Goal: Check status

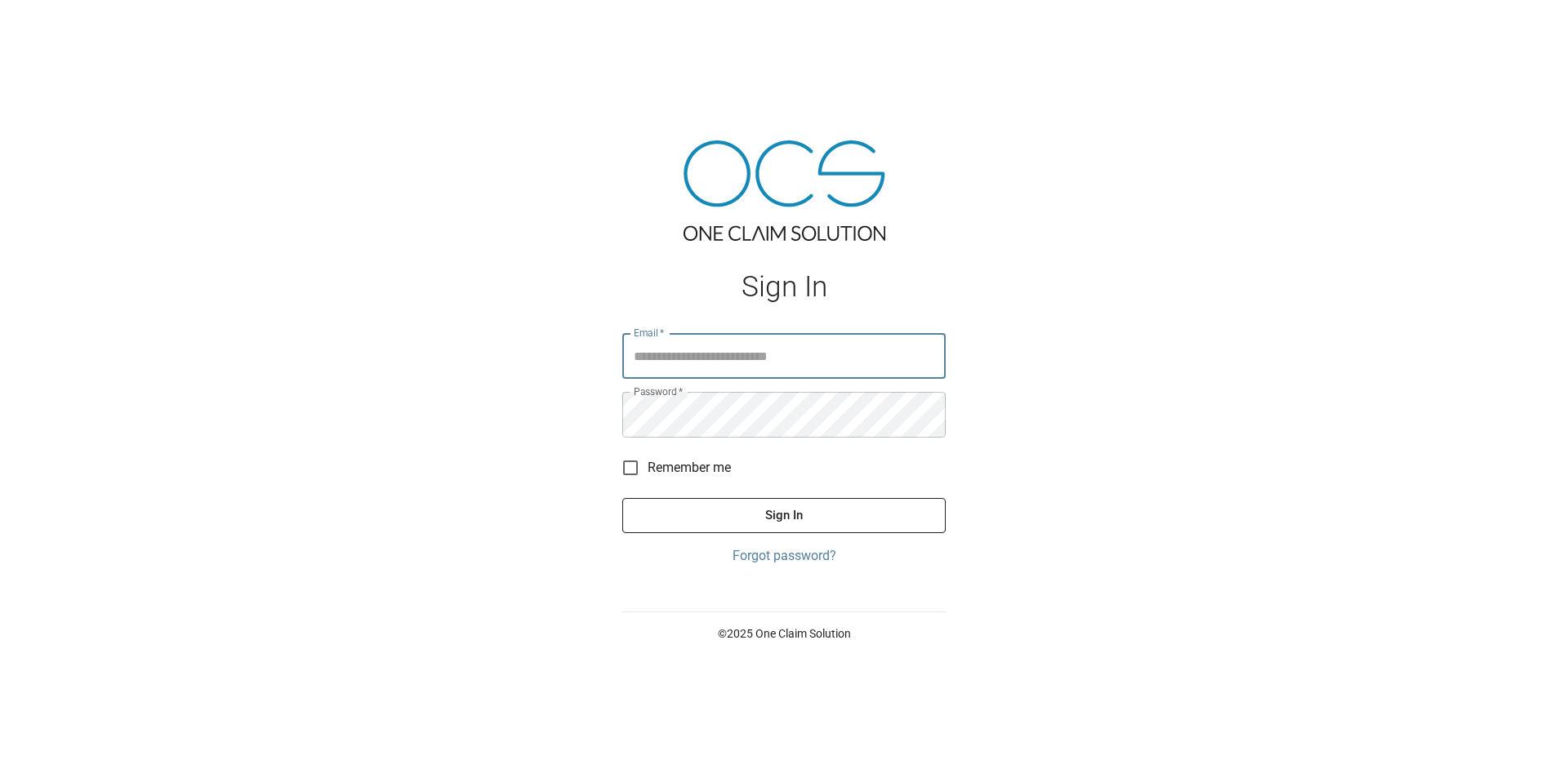
click at [719, 361] on input "Email   *" at bounding box center [784, 356] width 323 height 46
type input "**********"
click at [622, 498] on button "Sign In" at bounding box center [784, 515] width 323 height 35
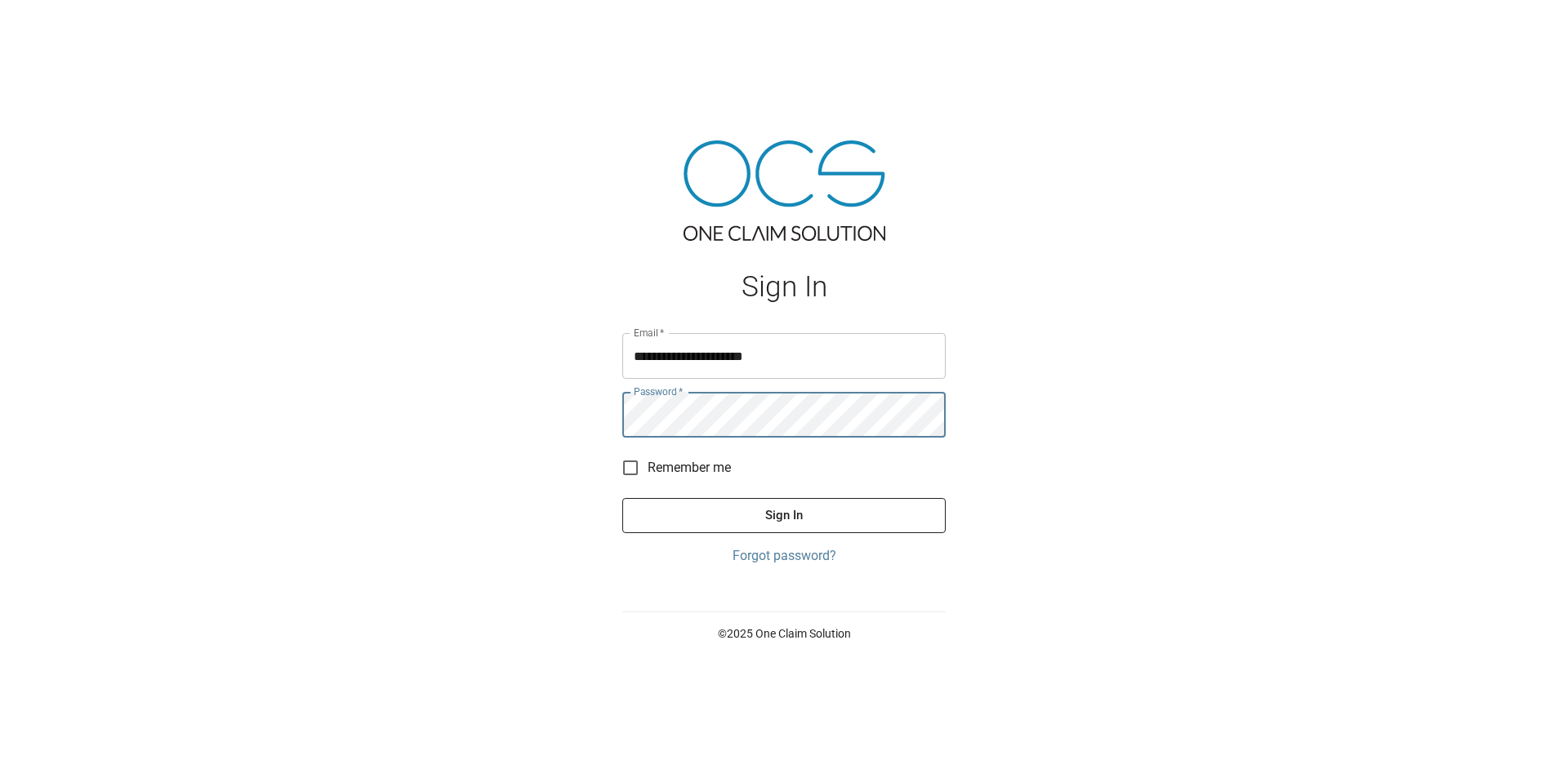
click at [622, 498] on button "Sign In" at bounding box center [784, 515] width 323 height 35
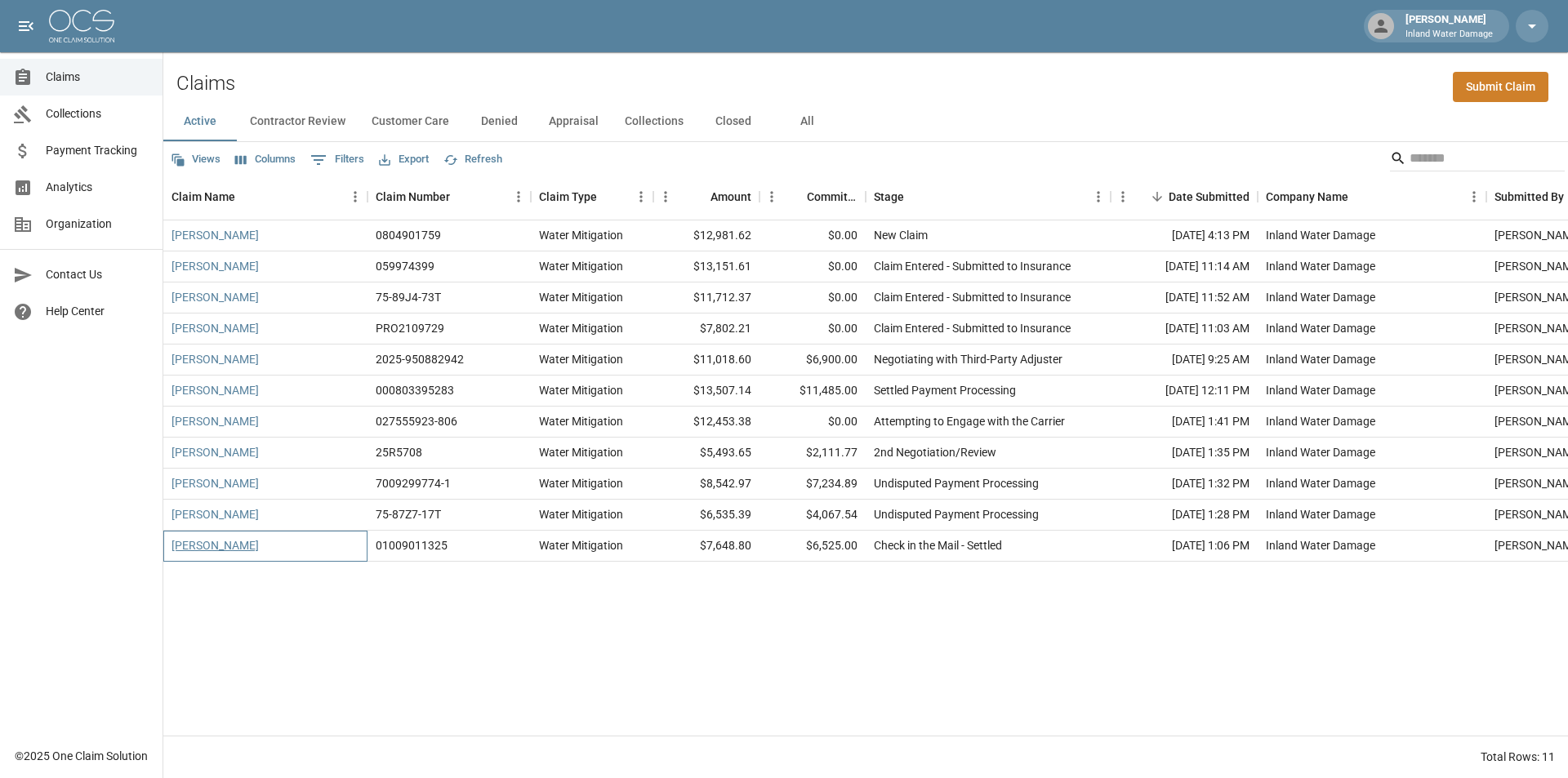
click at [240, 543] on div "[PERSON_NAME]" at bounding box center [265, 545] width 205 height 31
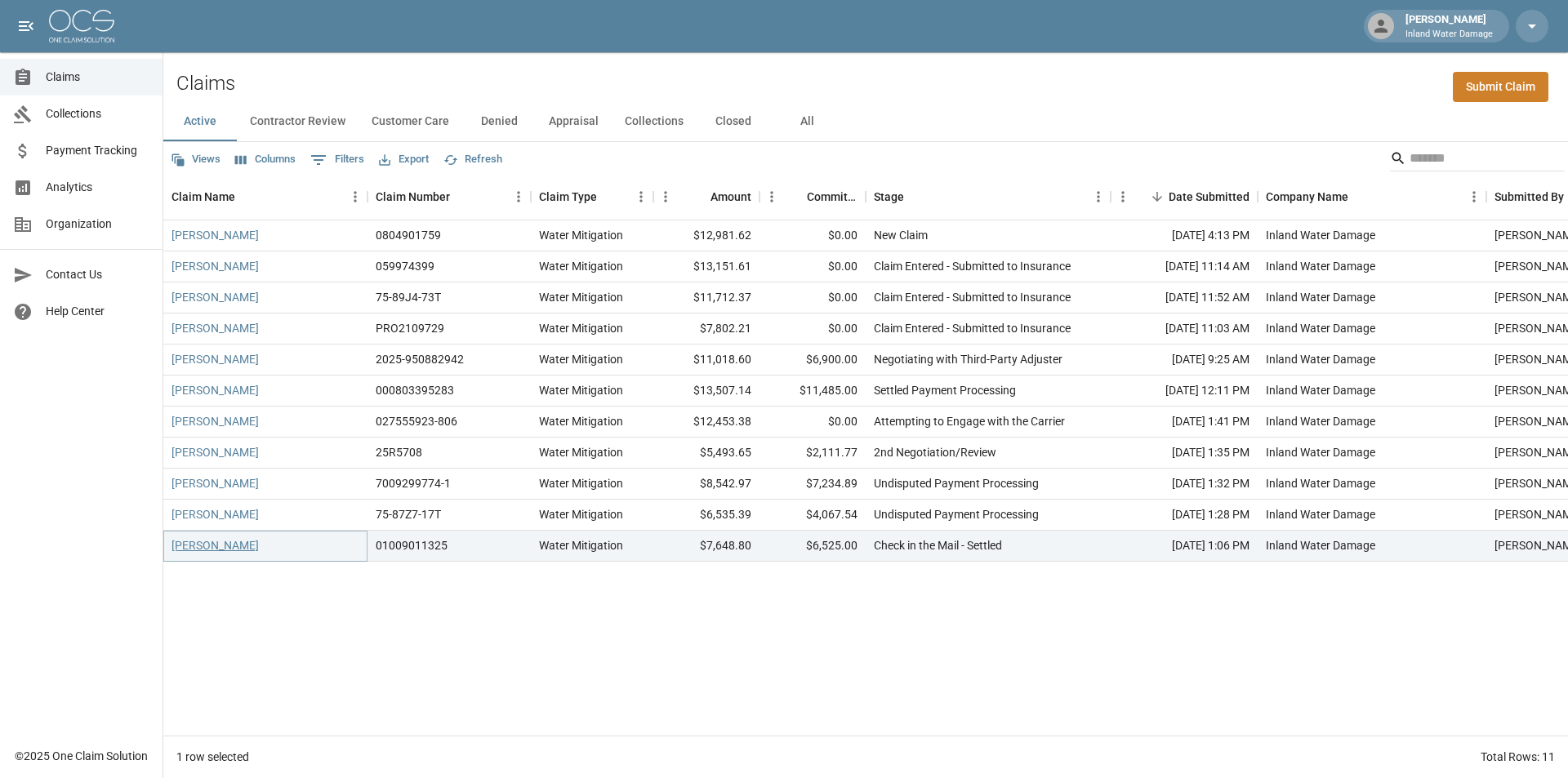
click at [233, 544] on link "[PERSON_NAME]" at bounding box center [216, 545] width 88 height 16
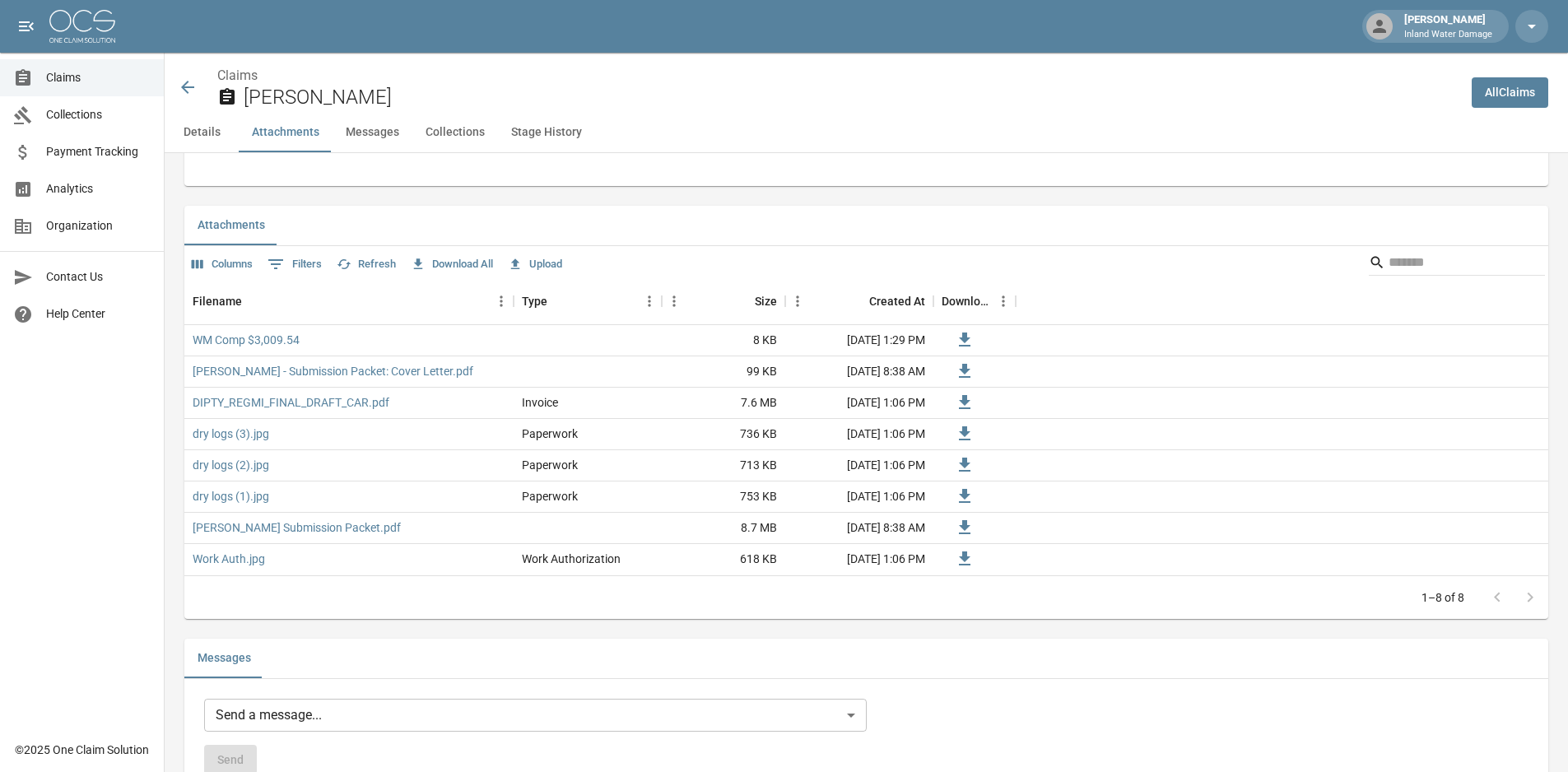
scroll to position [1070, 0]
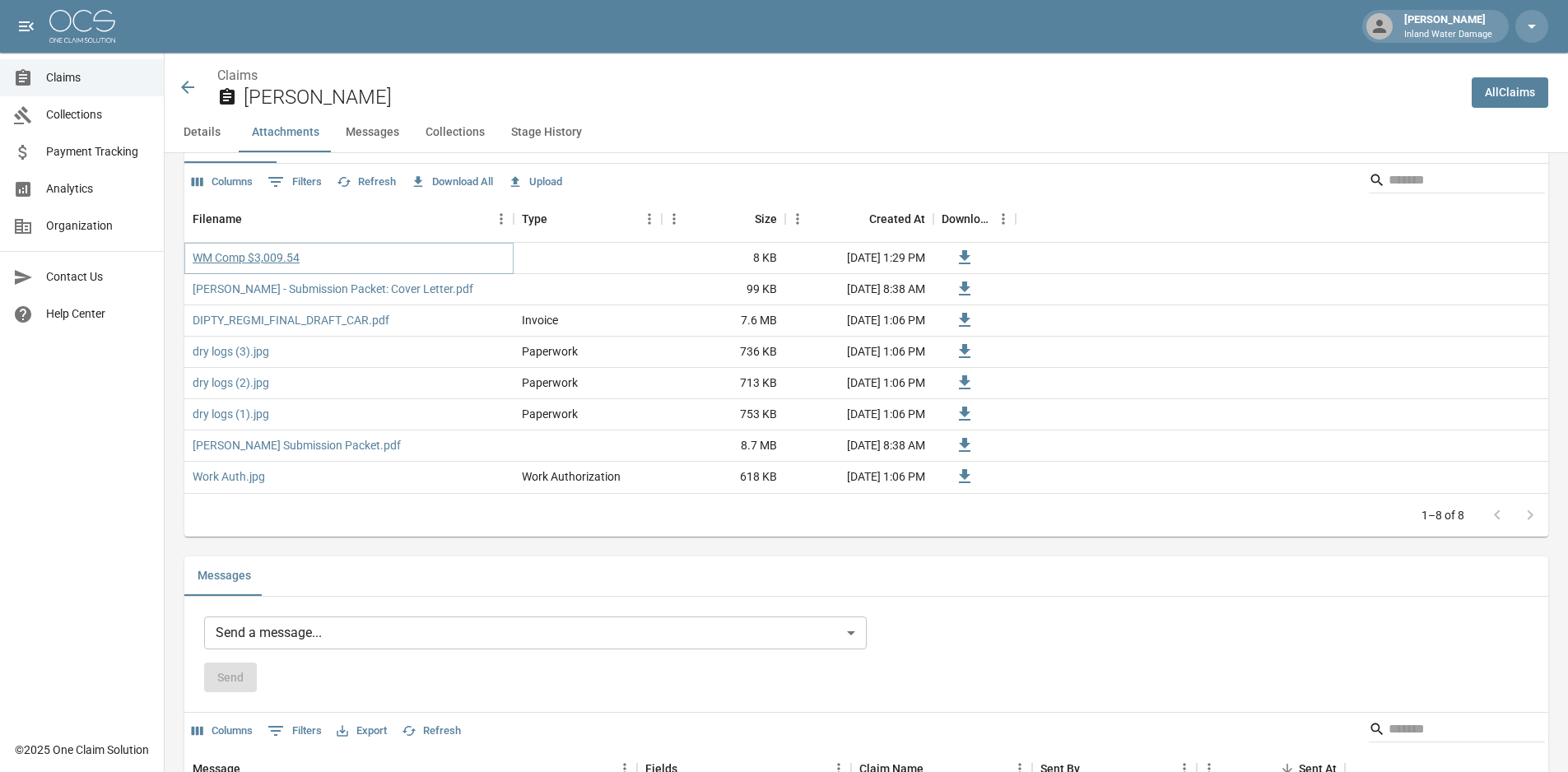
click at [254, 253] on link "WM Comp $3,009.54" at bounding box center [247, 257] width 107 height 16
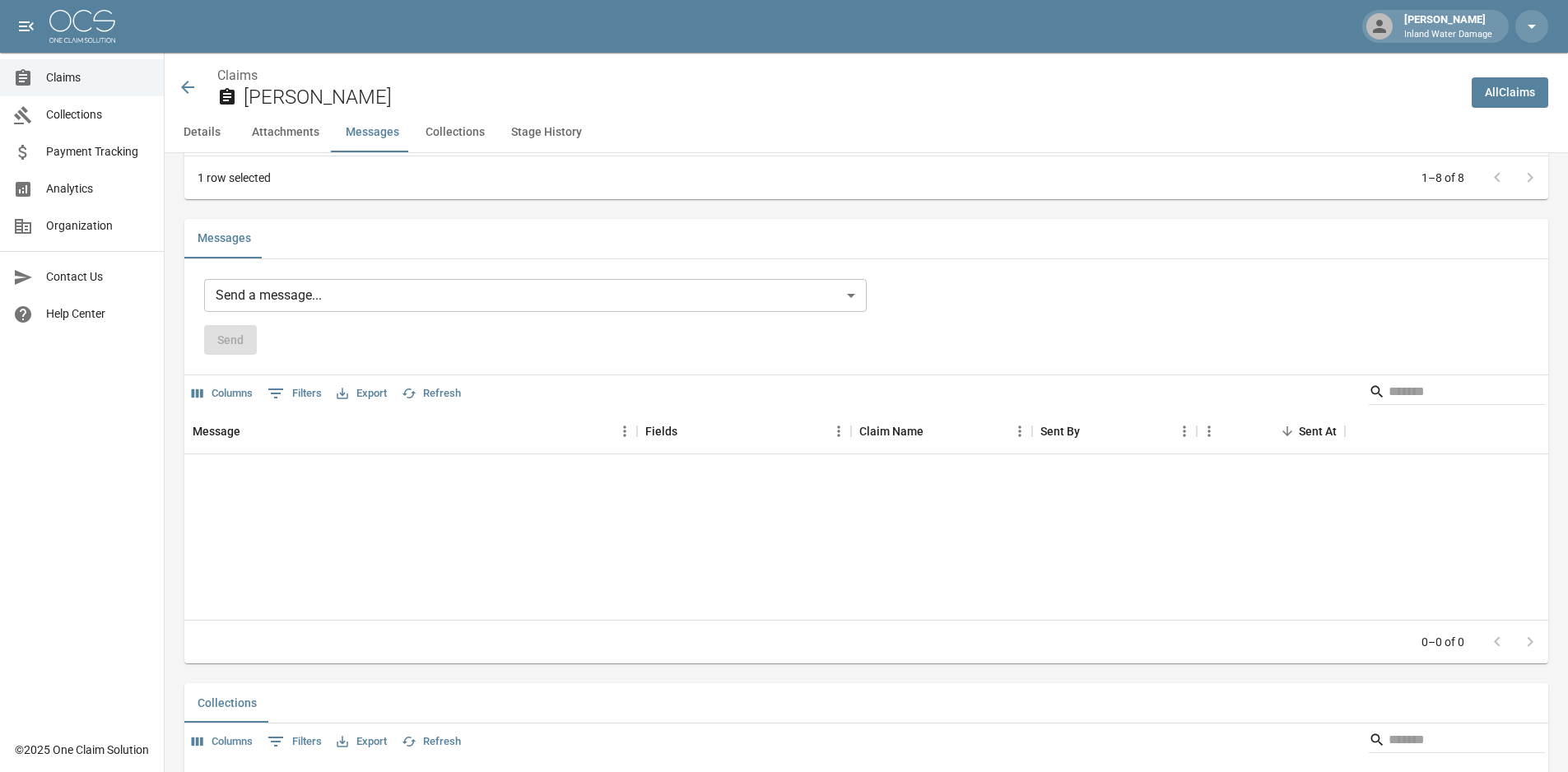
scroll to position [1306, 0]
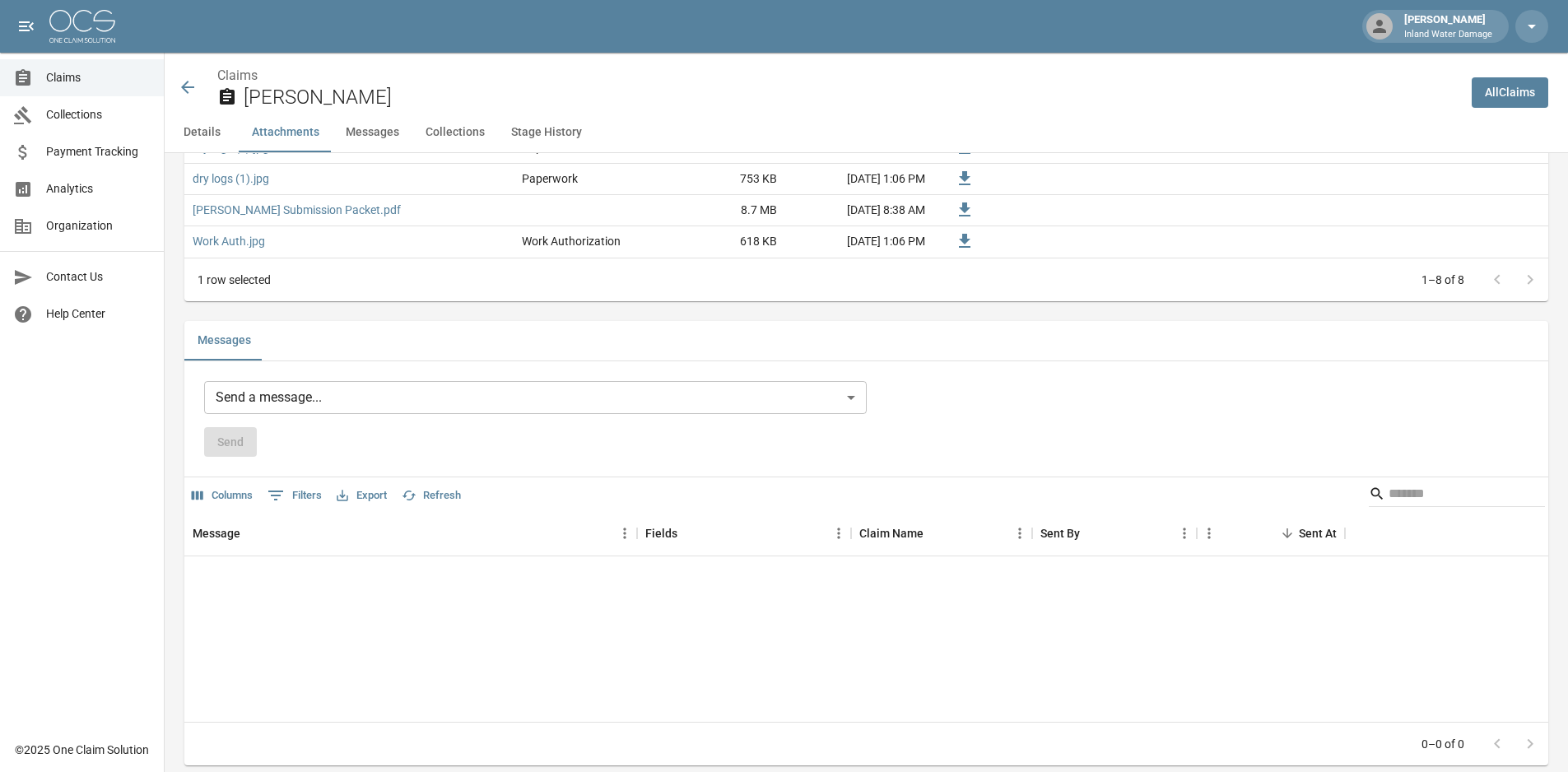
click at [71, 82] on span "Claims" at bounding box center [98, 77] width 105 height 17
